Goal: Task Accomplishment & Management: Complete application form

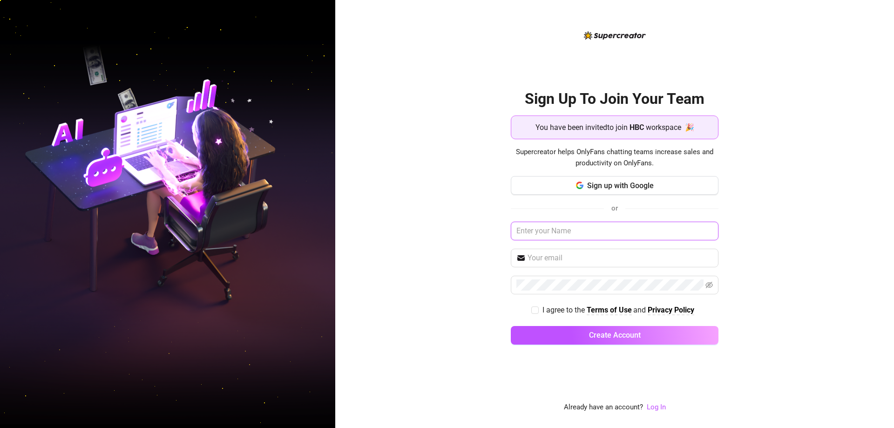
click at [567, 232] on input "text" at bounding box center [615, 231] width 208 height 19
drag, startPoint x: 525, startPoint y: 230, endPoint x: 490, endPoint y: 230, distance: 34.9
click at [490, 230] on div "Sign Up To Join Your Team You have been invited to join HBC workspace 🎉 Supercr…" at bounding box center [614, 214] width 559 height 428
type input "[PERSON_NAME]"
click at [533, 256] on input "text" at bounding box center [619, 257] width 185 height 11
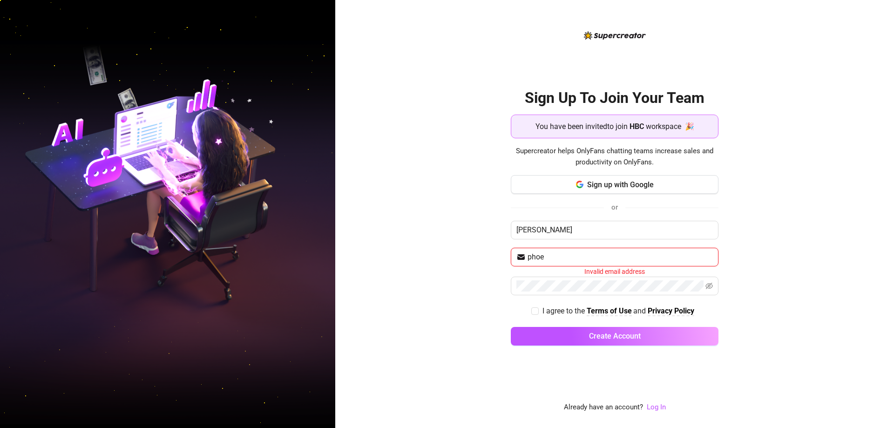
type input "[EMAIL_ADDRESS][DOMAIN_NAME]"
click at [560, 291] on span at bounding box center [615, 285] width 208 height 19
click at [534, 307] on input "I agree to the Terms of Use and Privacy Policy" at bounding box center [534, 309] width 7 height 7
checkbox input "true"
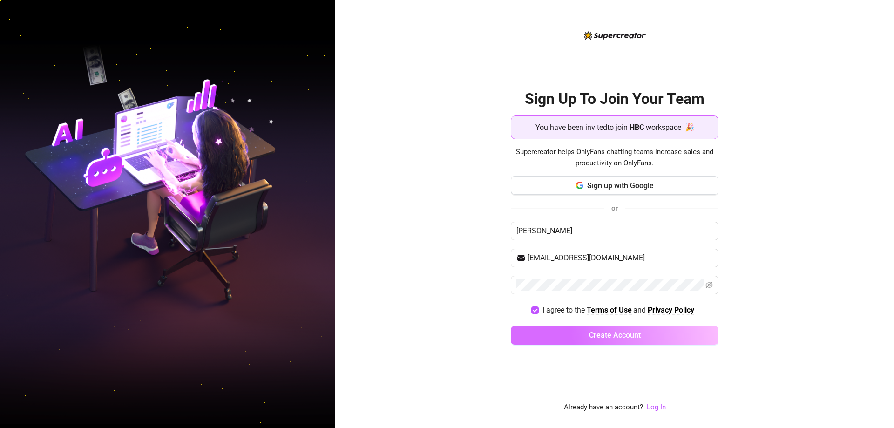
click at [593, 336] on span "Create Account" at bounding box center [615, 334] width 52 height 9
